Goal: Information Seeking & Learning: Learn about a topic

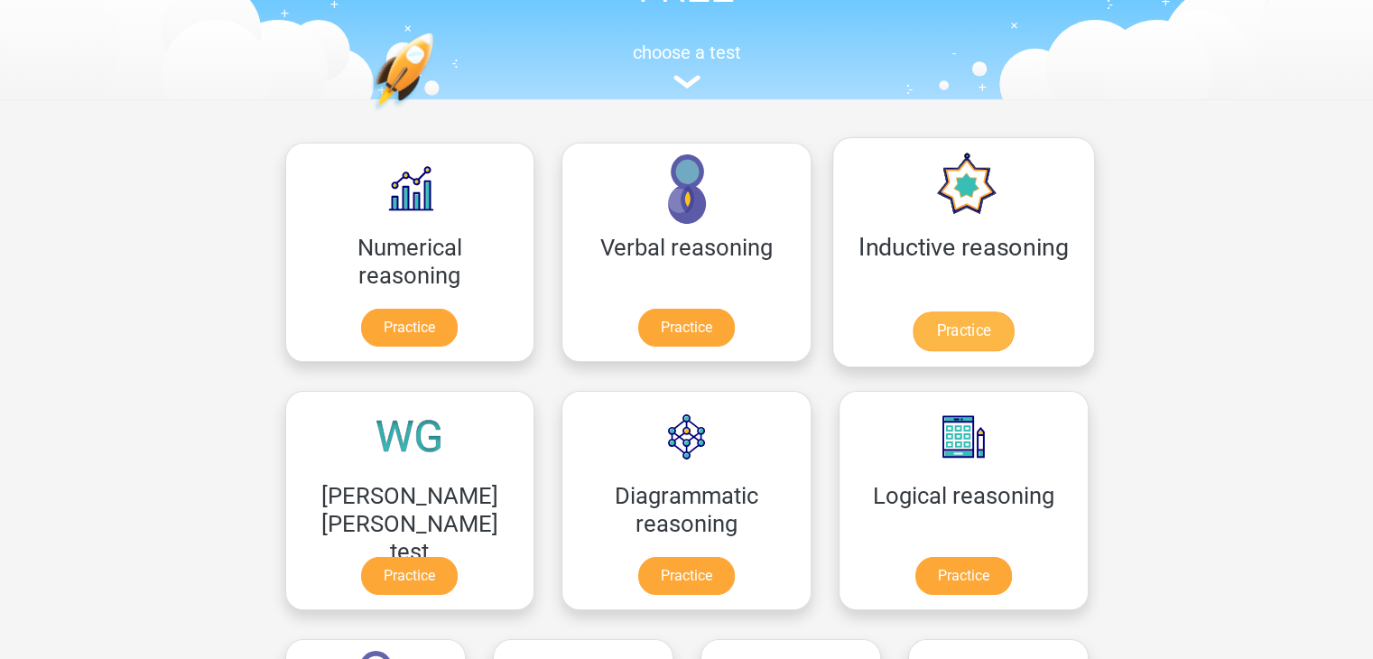
scroll to position [181, 0]
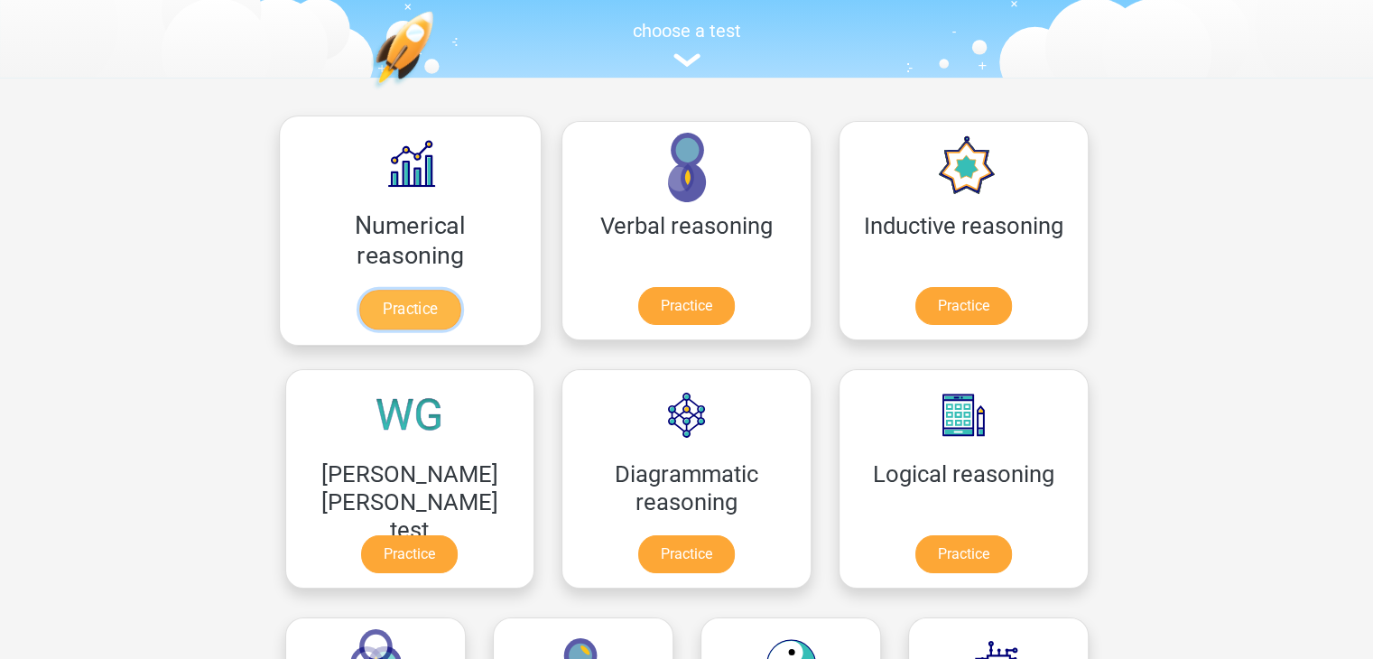
click at [397, 315] on link "Practice" at bounding box center [409, 310] width 101 height 40
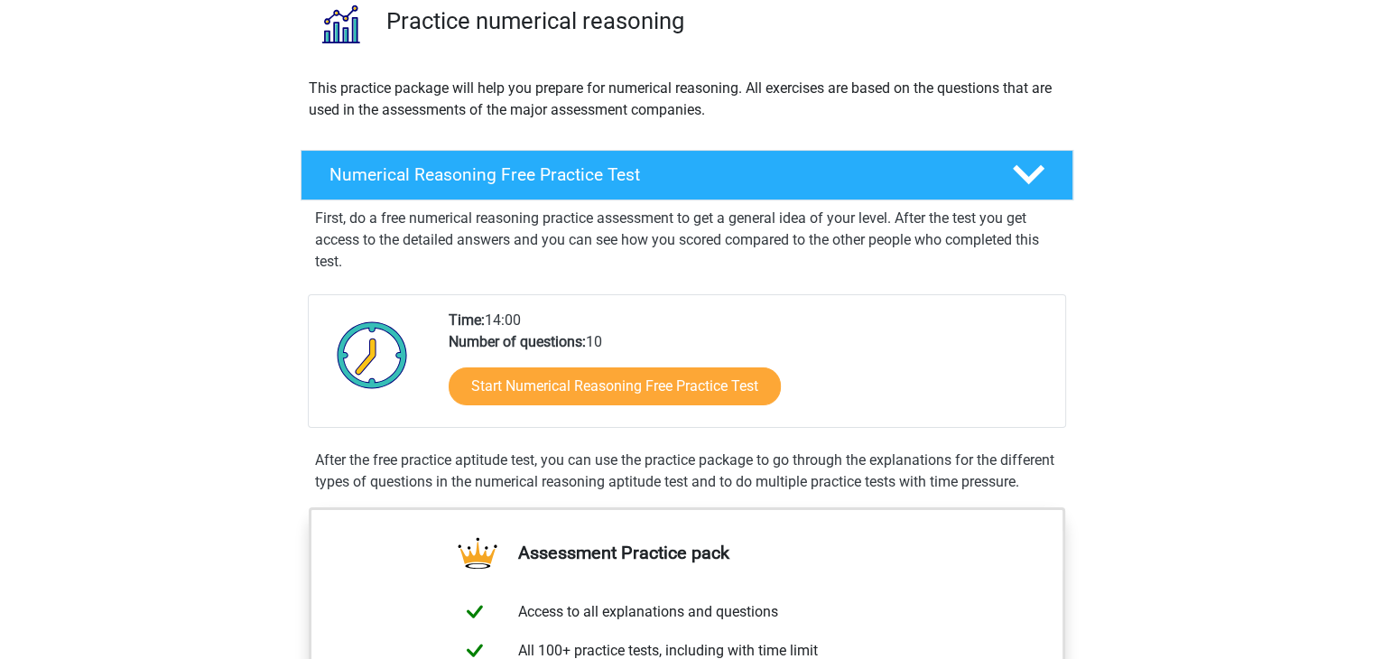
scroll to position [150, 0]
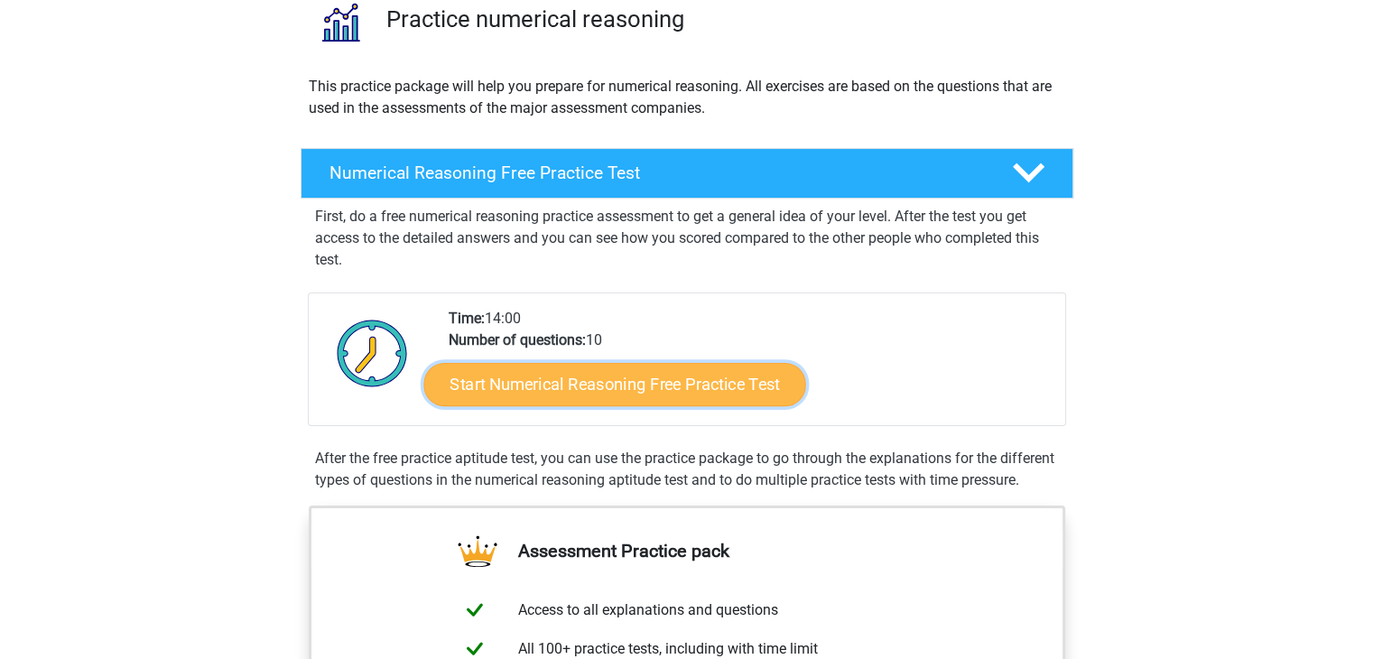
click at [655, 384] on link "Start Numerical Reasoning Free Practice Test" at bounding box center [614, 383] width 382 height 43
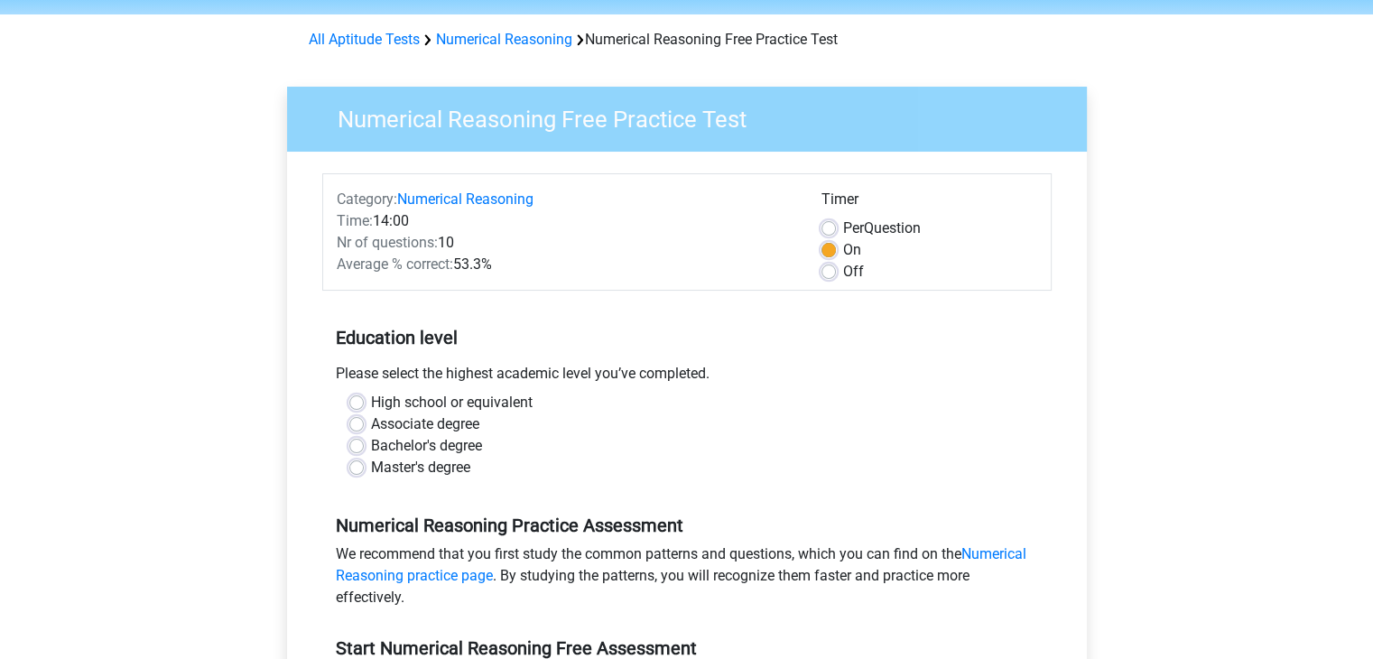
scroll to position [90, 0]
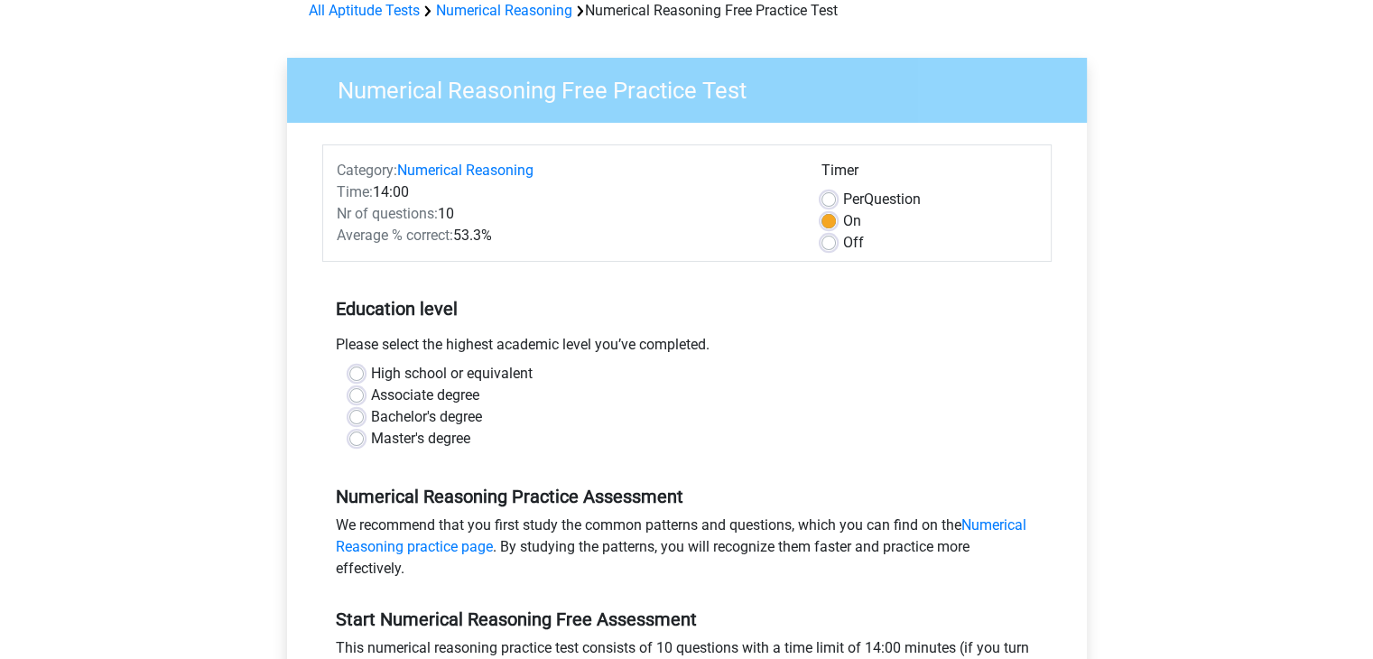
click at [371, 413] on label "Bachelor's degree" at bounding box center [426, 417] width 111 height 22
click at [349, 413] on input "Bachelor's degree" at bounding box center [356, 415] width 14 height 18
radio input "true"
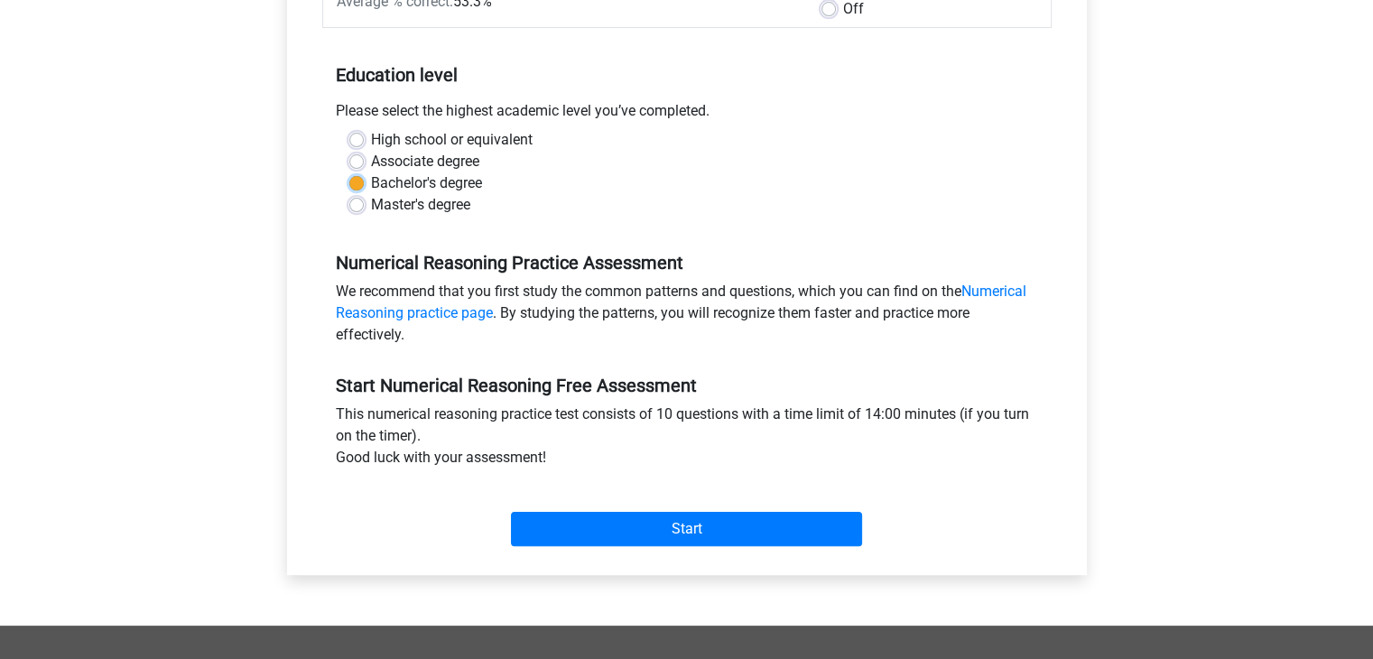
scroll to position [361, 0]
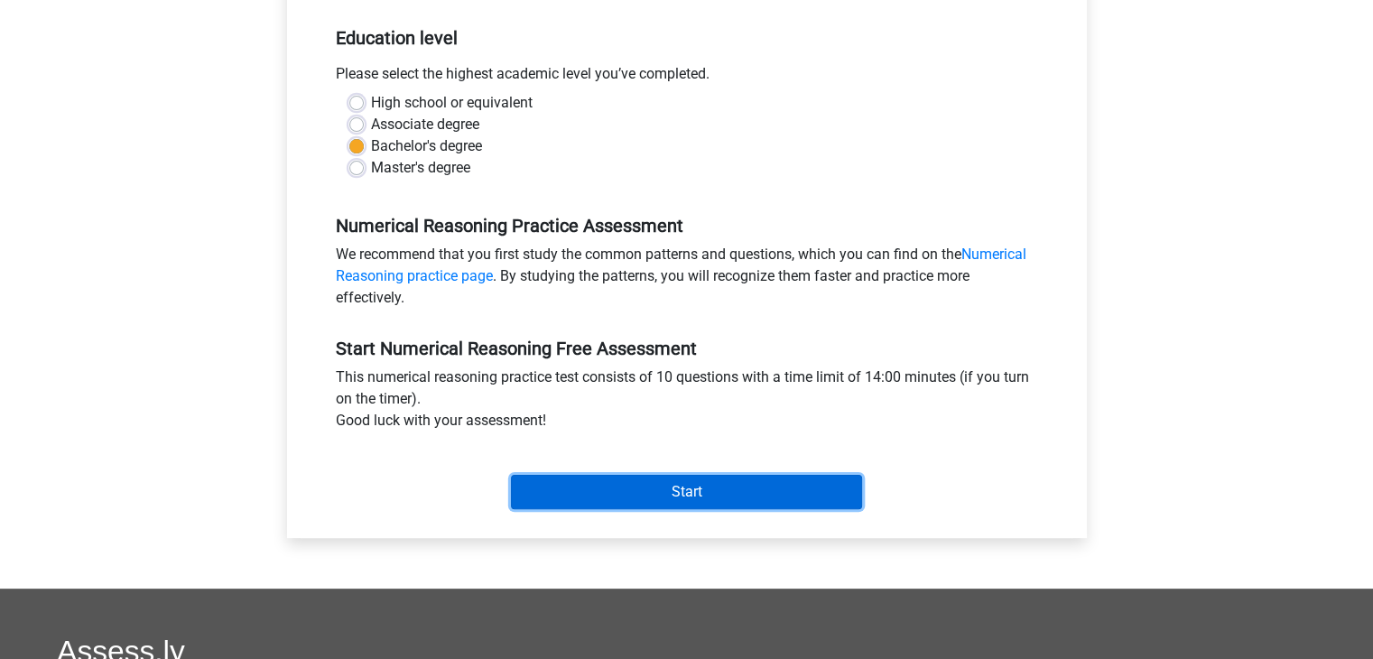
click at [711, 499] on input "Start" at bounding box center [686, 492] width 351 height 34
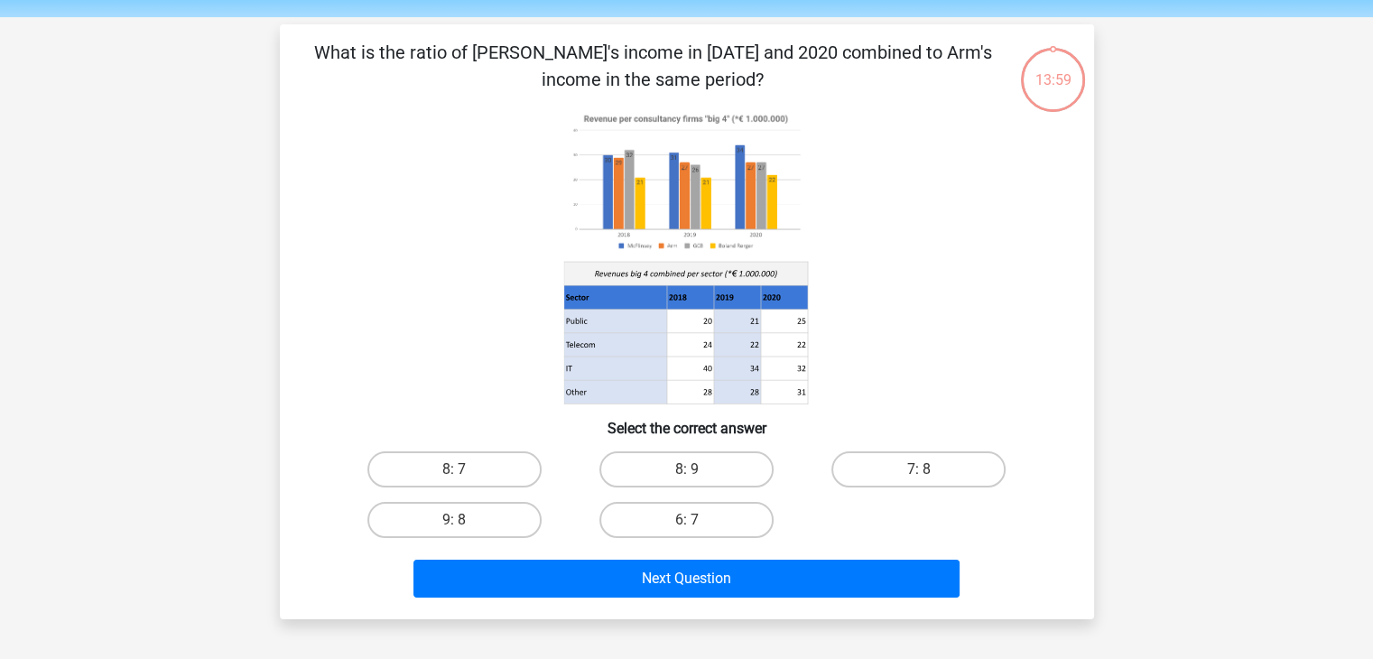
scroll to position [60, 0]
